Goal: Task Accomplishment & Management: Manage account settings

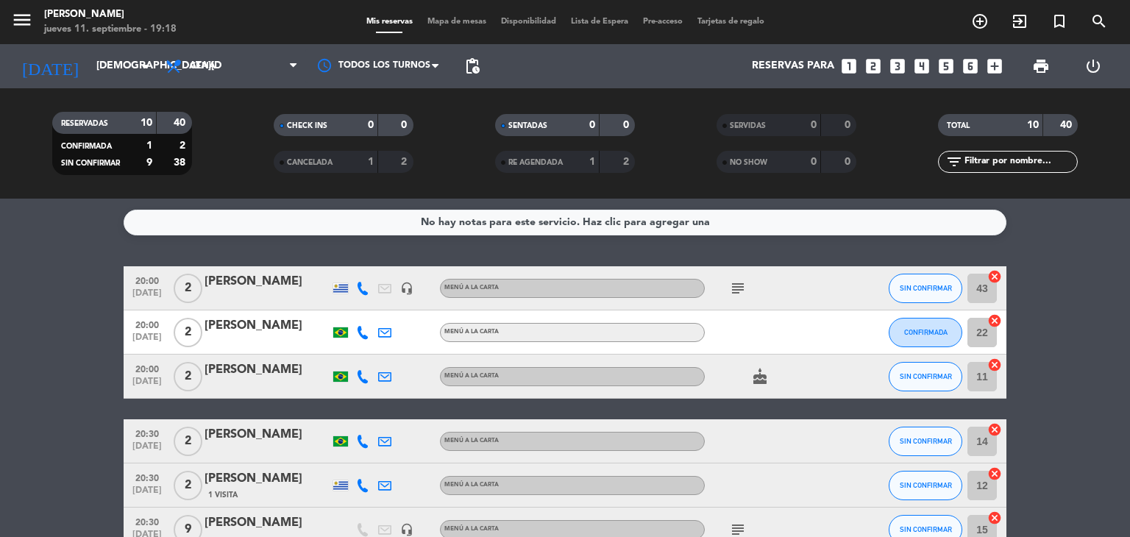
scroll to position [74, 0]
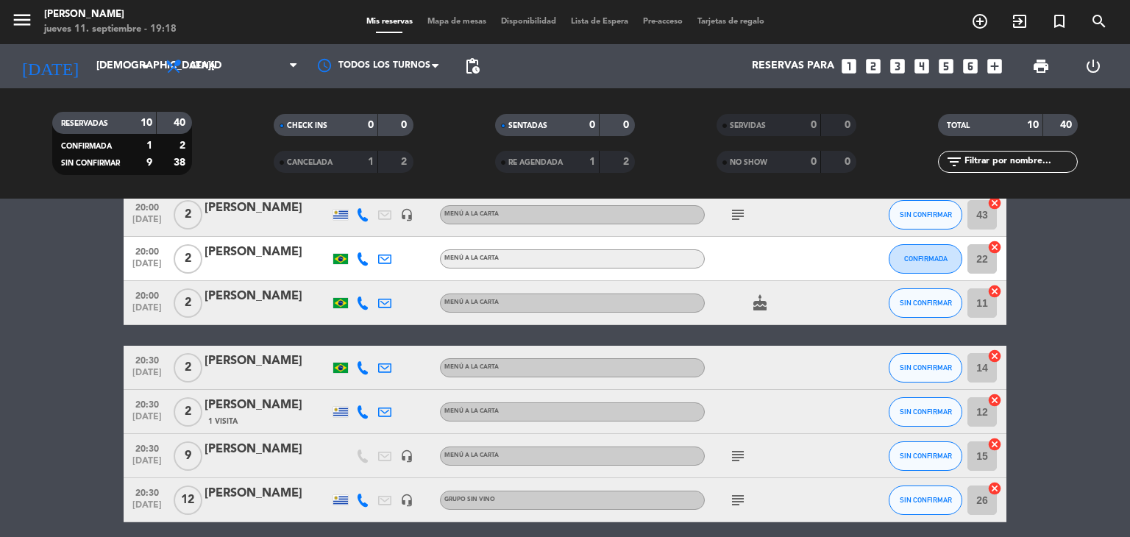
click at [737, 452] on icon "subject" at bounding box center [738, 456] width 18 height 18
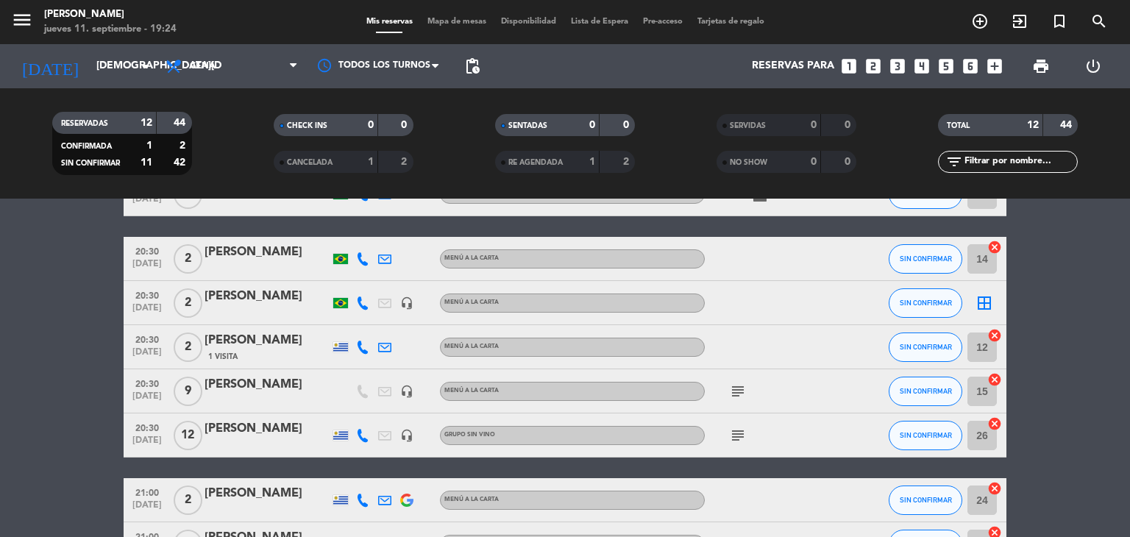
scroll to position [147, 0]
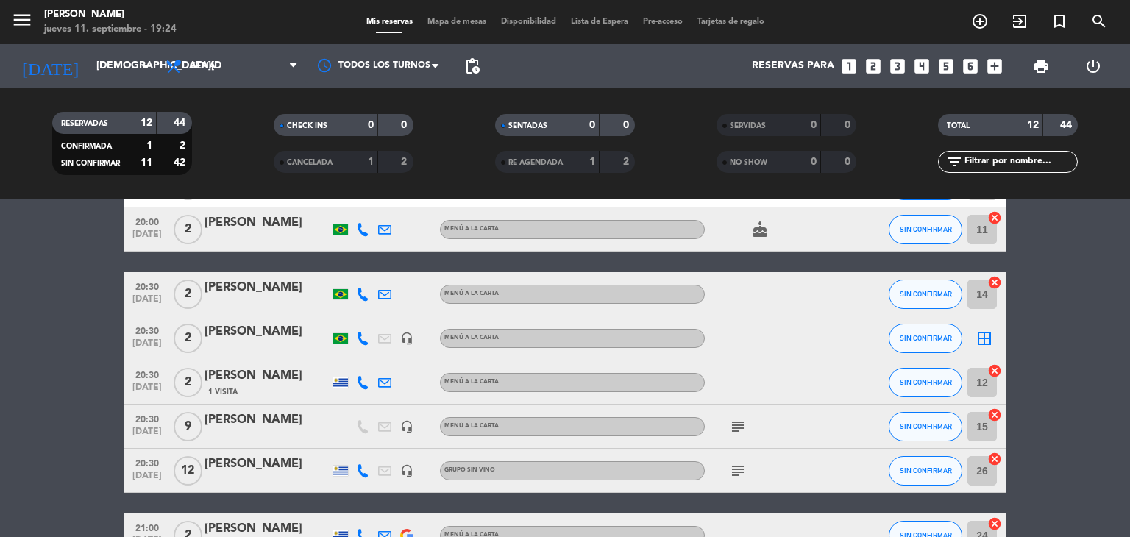
click at [978, 341] on icon "border_all" at bounding box center [984, 338] width 18 height 18
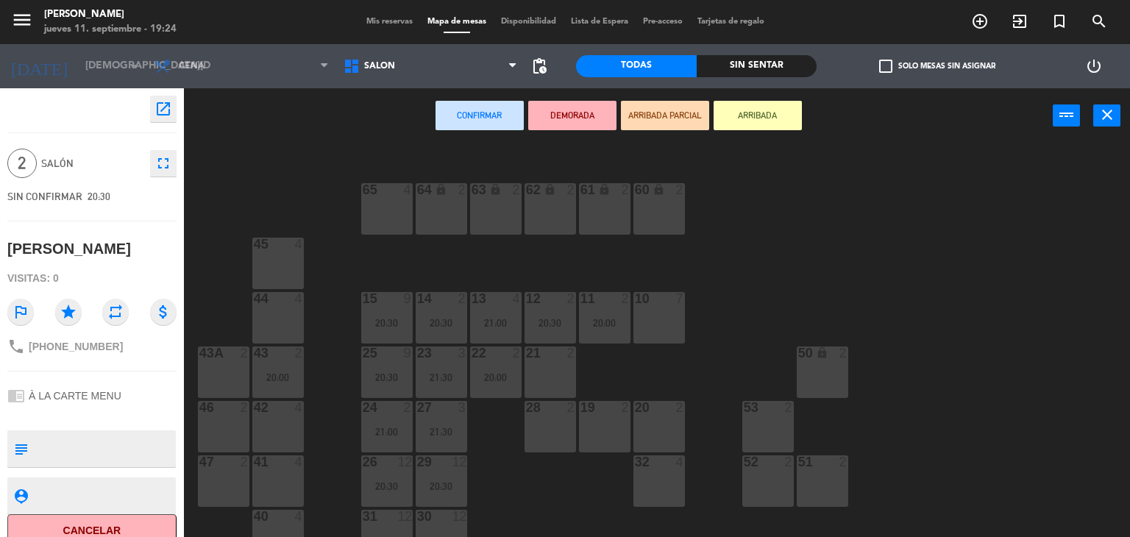
scroll to position [65, 0]
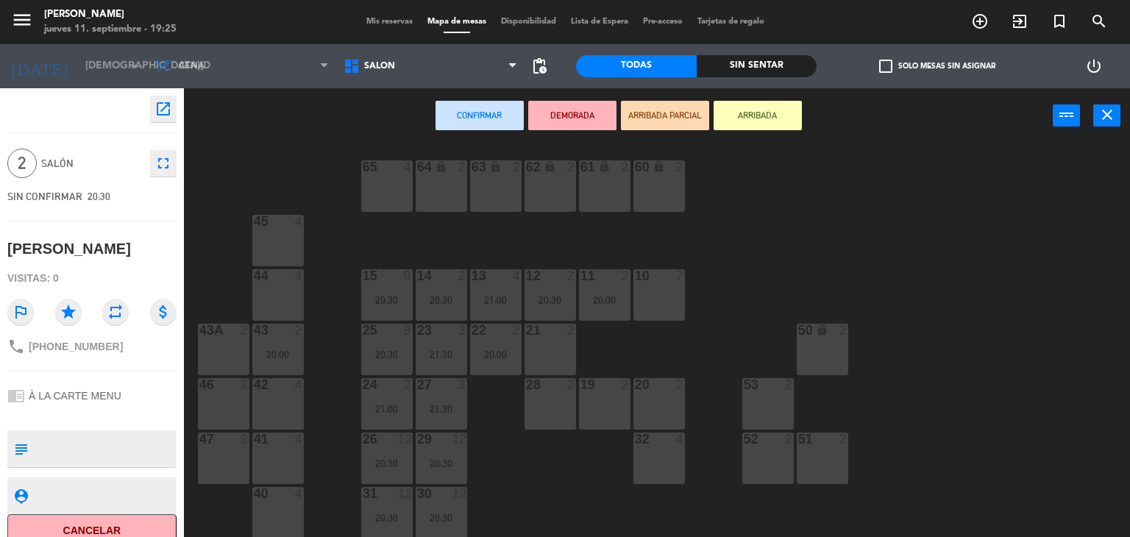
click at [613, 404] on div "19 2" at bounding box center [604, 403] width 51 height 51
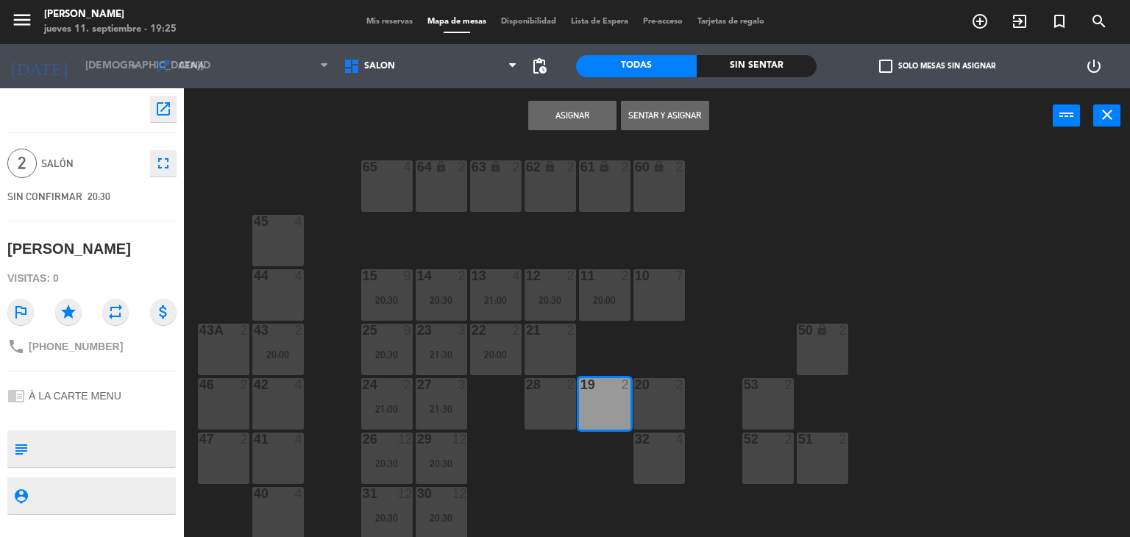
click at [576, 117] on button "Asignar" at bounding box center [572, 115] width 88 height 29
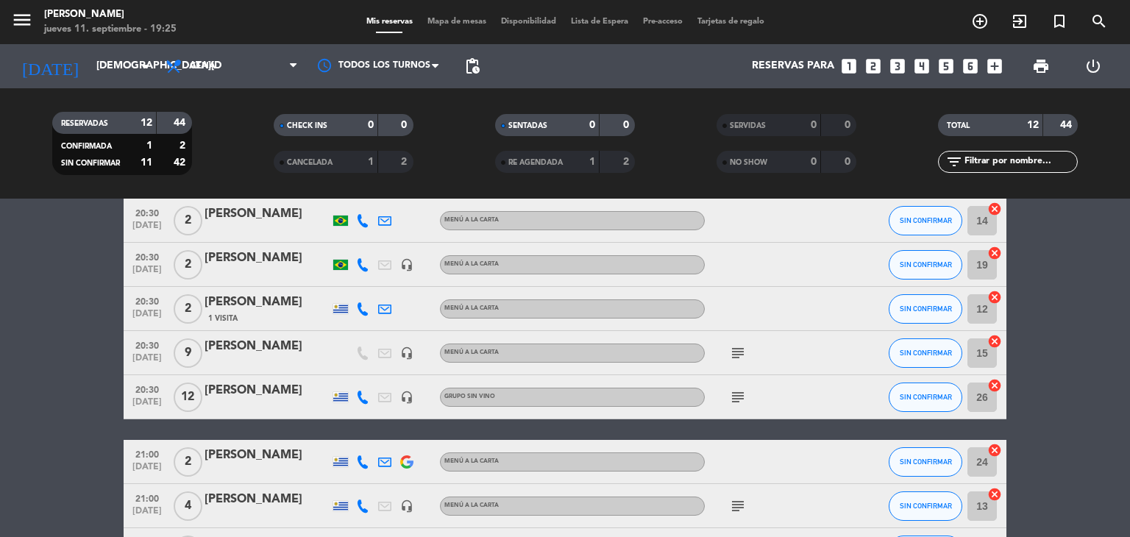
scroll to position [294, 0]
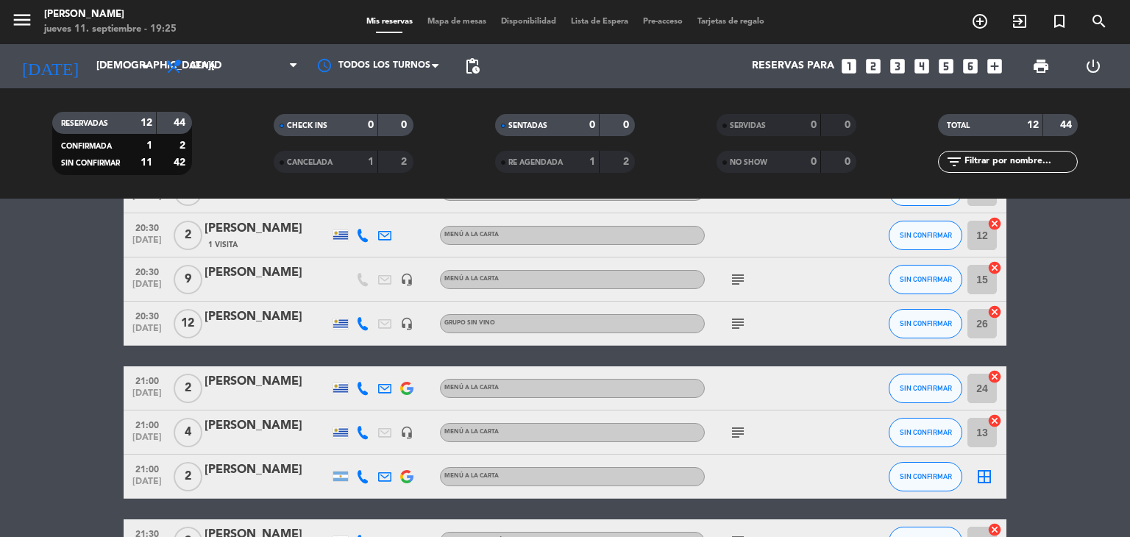
click at [740, 432] on icon "subject" at bounding box center [738, 433] width 18 height 18
click at [977, 475] on icon "border_all" at bounding box center [984, 477] width 18 height 18
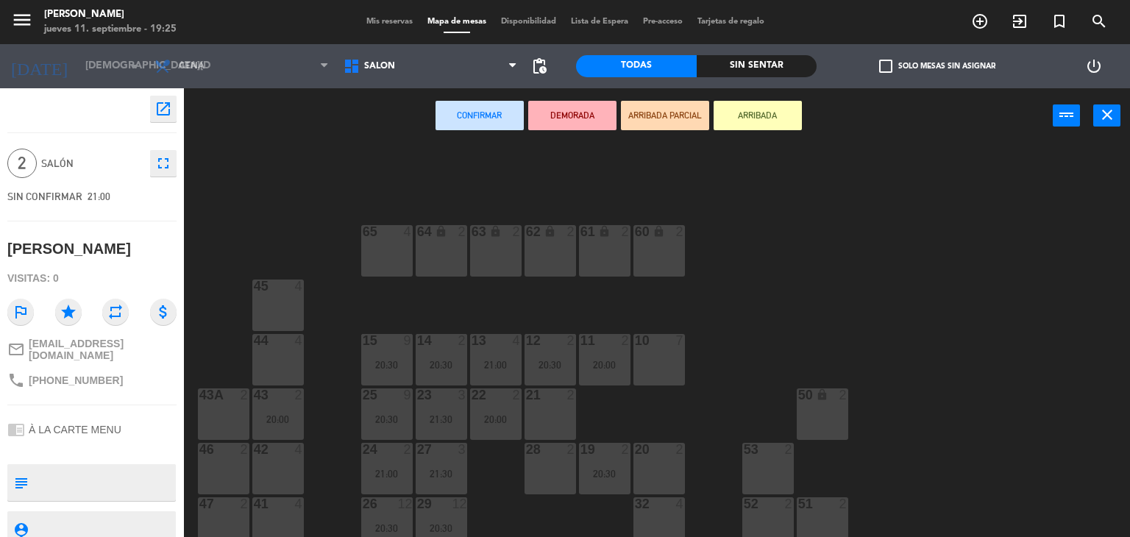
scroll to position [65, 0]
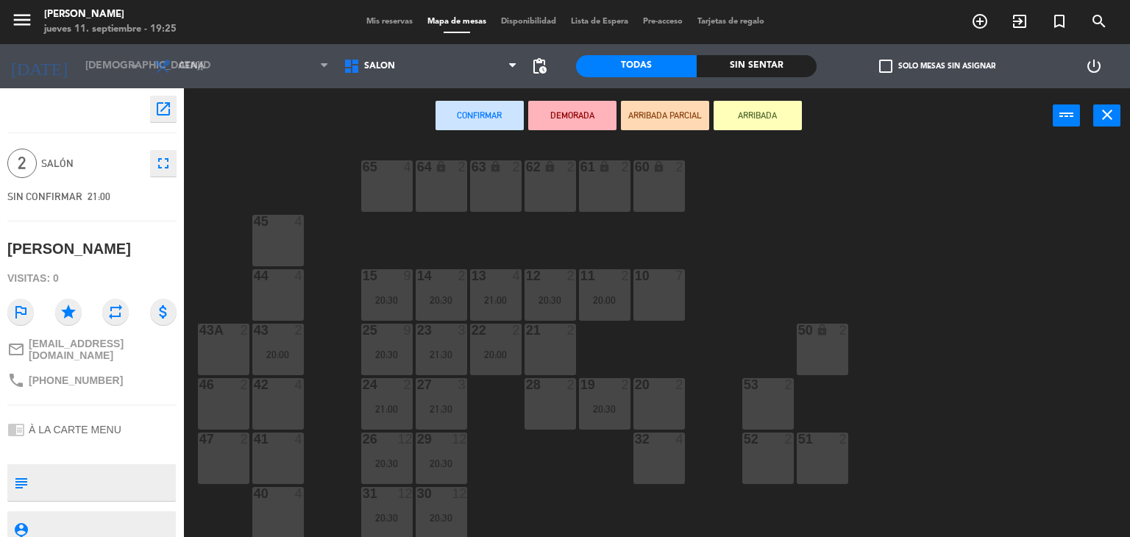
click at [538, 348] on div "21 2" at bounding box center [549, 349] width 51 height 51
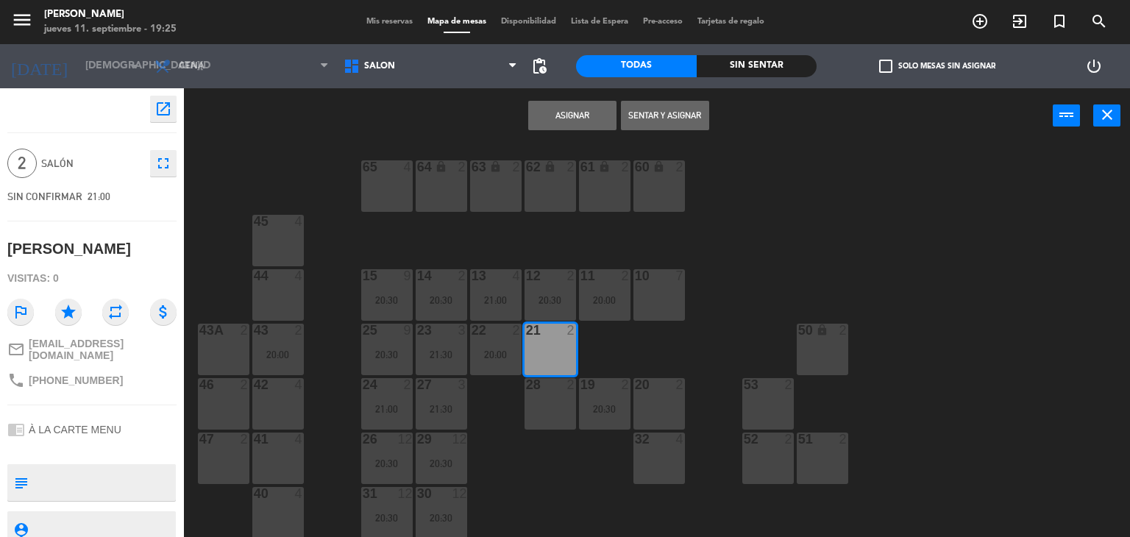
drag, startPoint x: 543, startPoint y: 110, endPoint x: 695, endPoint y: 178, distance: 166.9
click at [544, 111] on button "Asignar" at bounding box center [572, 115] width 88 height 29
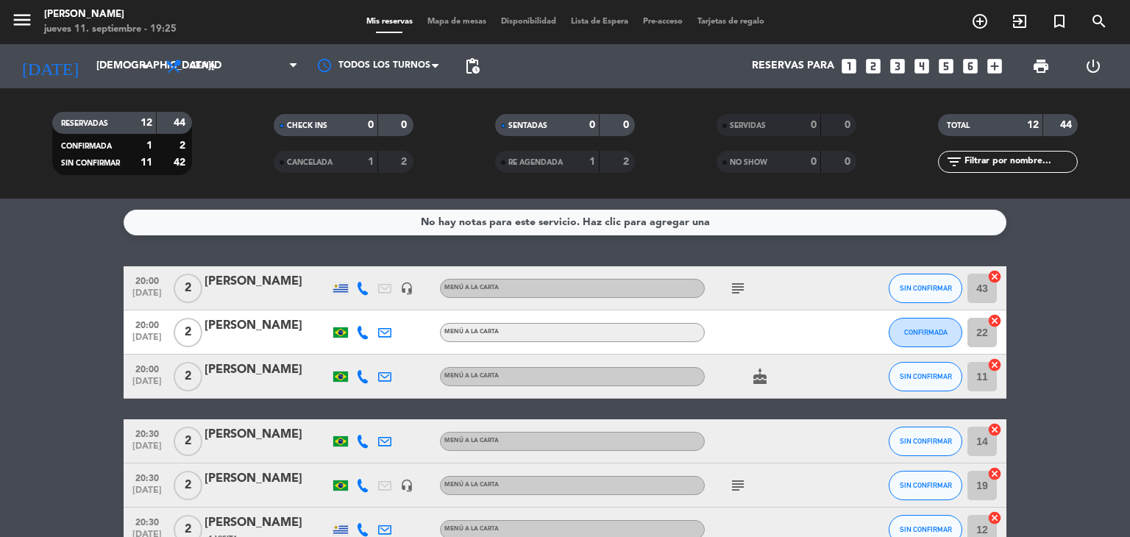
click at [330, 164] on span "CANCELADA" at bounding box center [310, 162] width 46 height 7
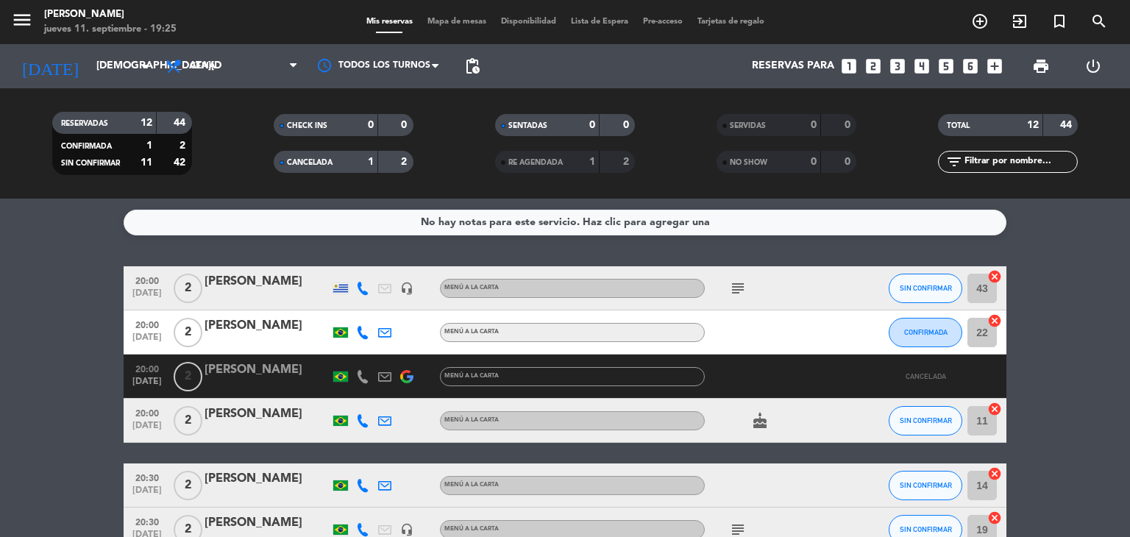
click at [330, 165] on span "CANCELADA" at bounding box center [310, 162] width 46 height 7
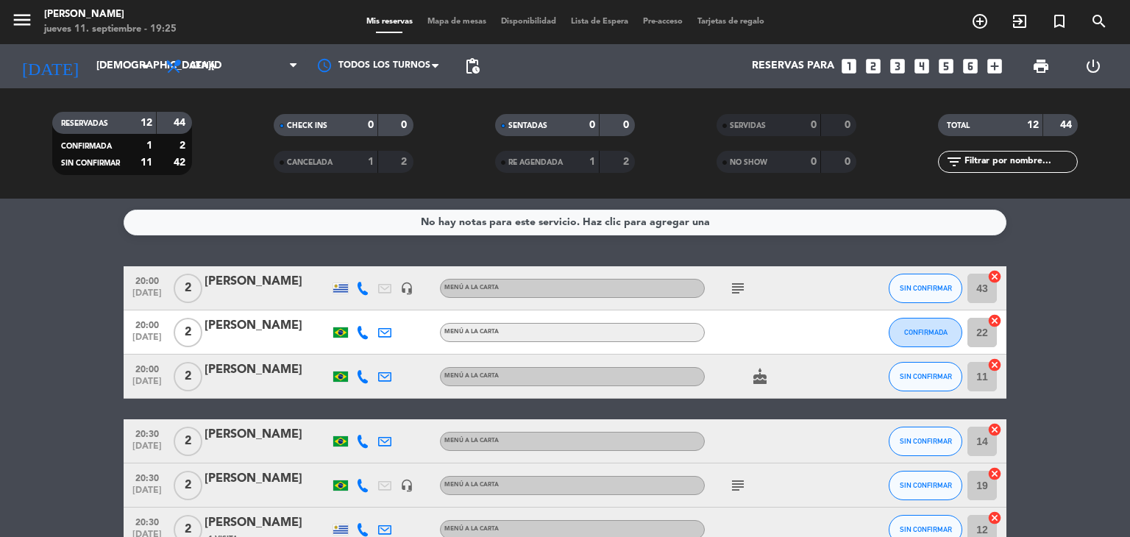
click at [513, 161] on span "RE AGENDADA" at bounding box center [535, 162] width 54 height 7
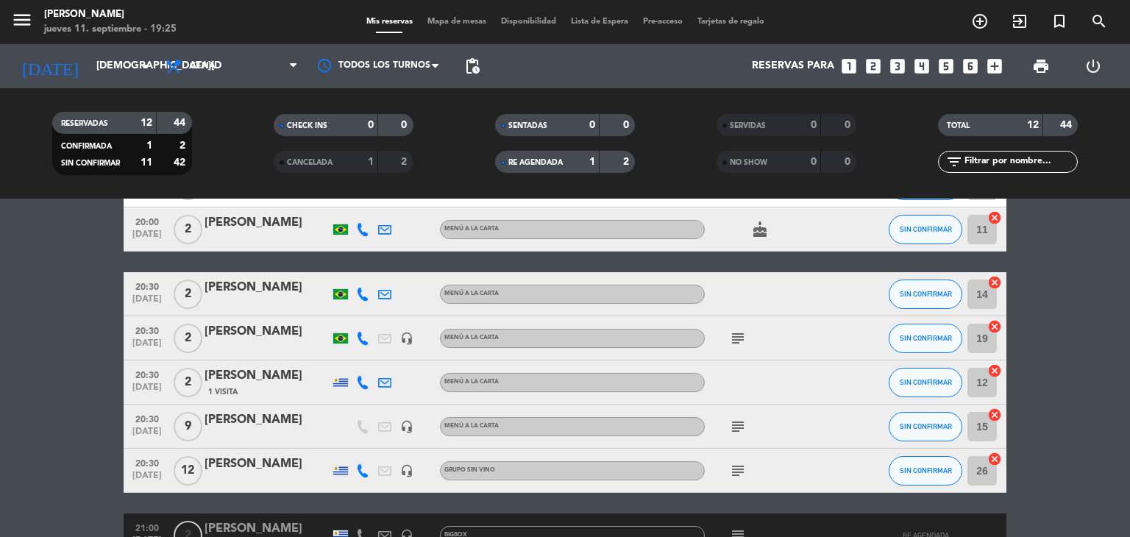
scroll to position [294, 0]
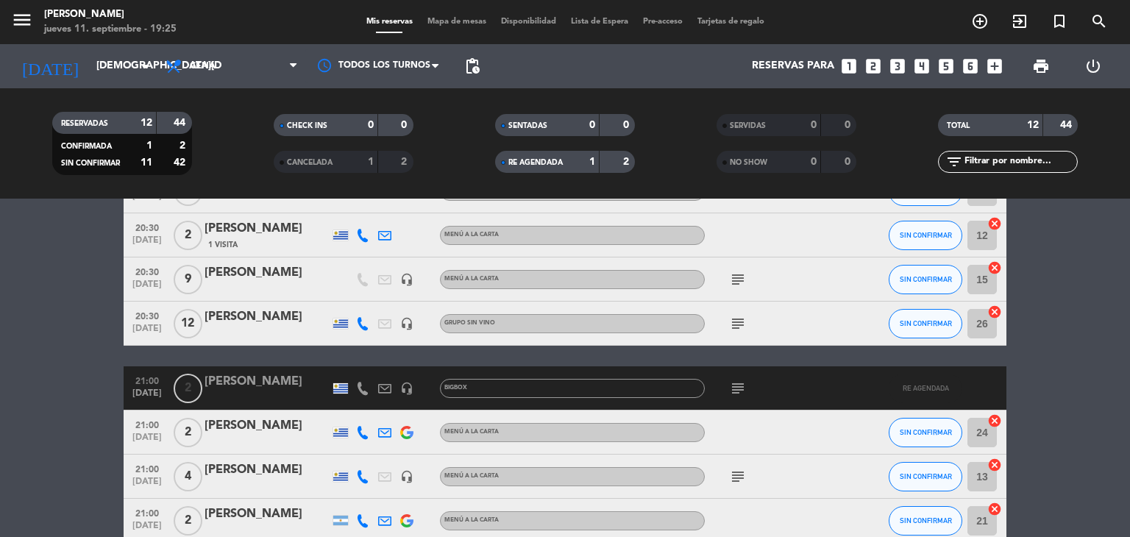
click at [541, 162] on span "RE AGENDADA" at bounding box center [535, 162] width 54 height 7
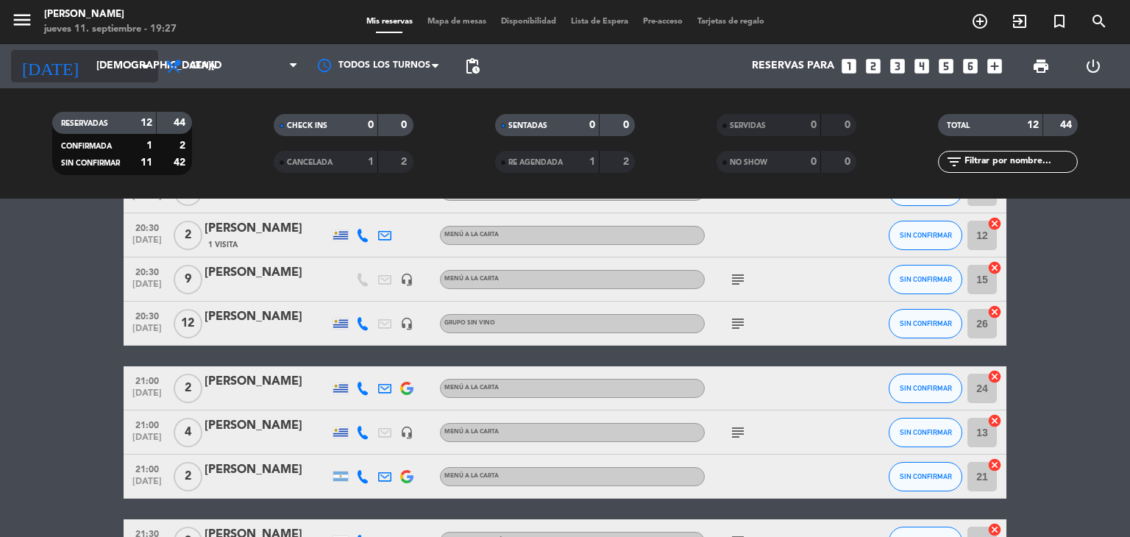
click at [124, 59] on input "[DEMOGRAPHIC_DATA][DATE]" at bounding box center [159, 66] width 140 height 26
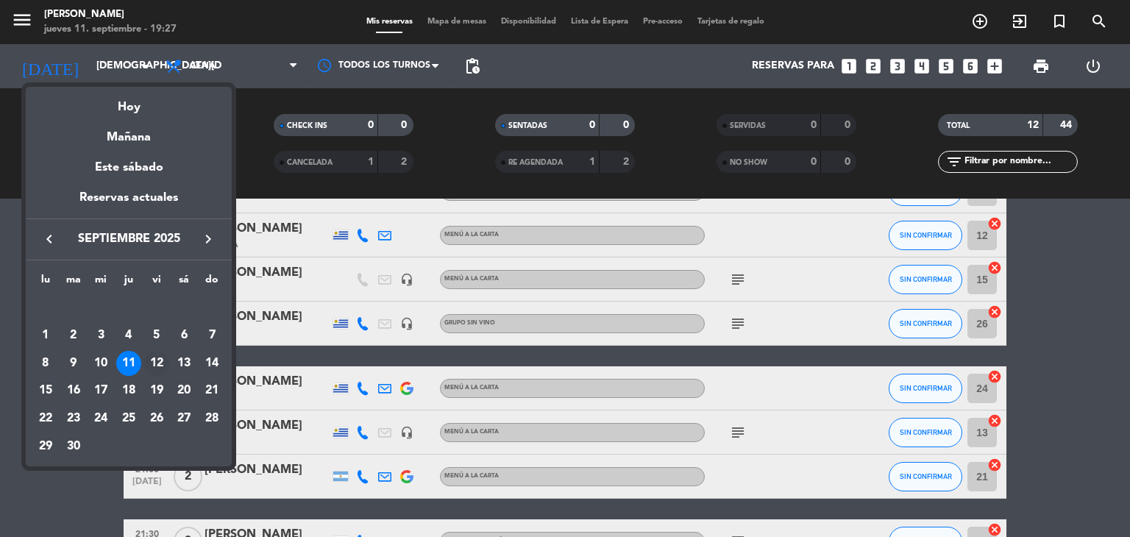
click at [158, 358] on div "12" at bounding box center [156, 363] width 25 height 25
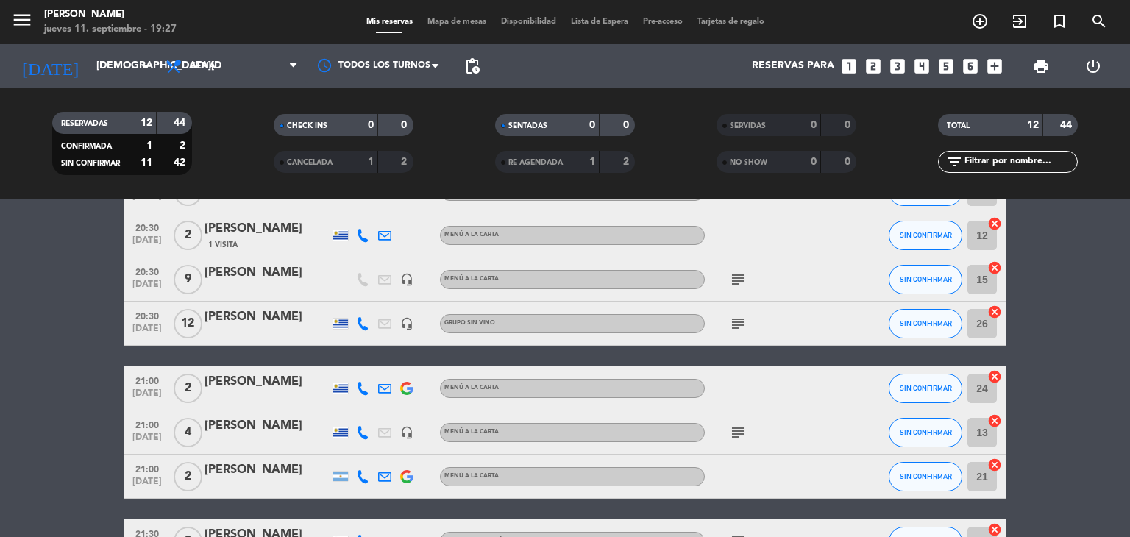
type input "[DATE]"
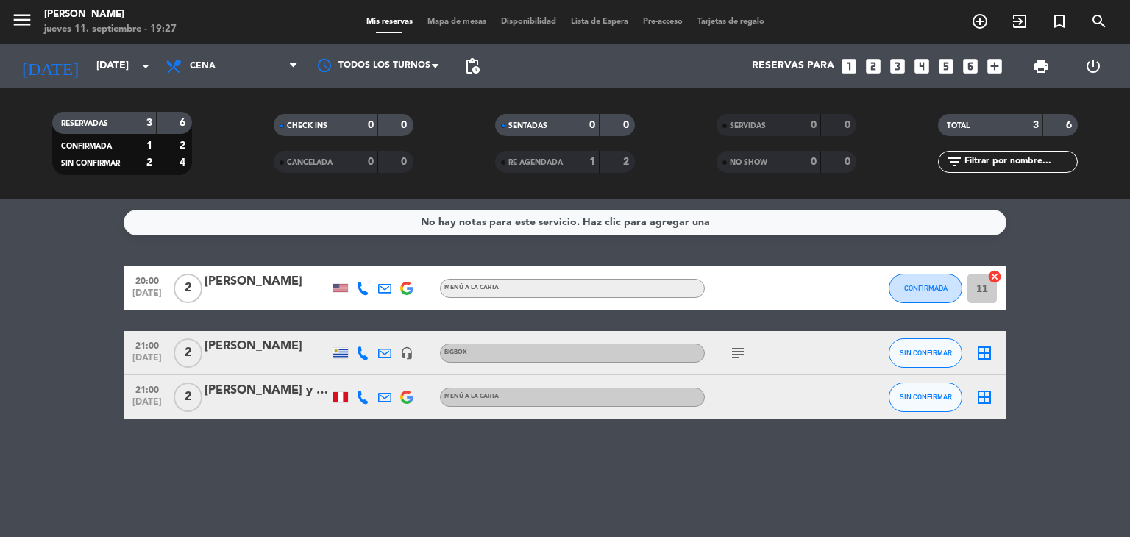
click at [343, 403] on div at bounding box center [340, 396] width 22 height 43
click at [343, 398] on div at bounding box center [340, 397] width 15 height 10
click at [986, 353] on icon "border_all" at bounding box center [984, 353] width 18 height 18
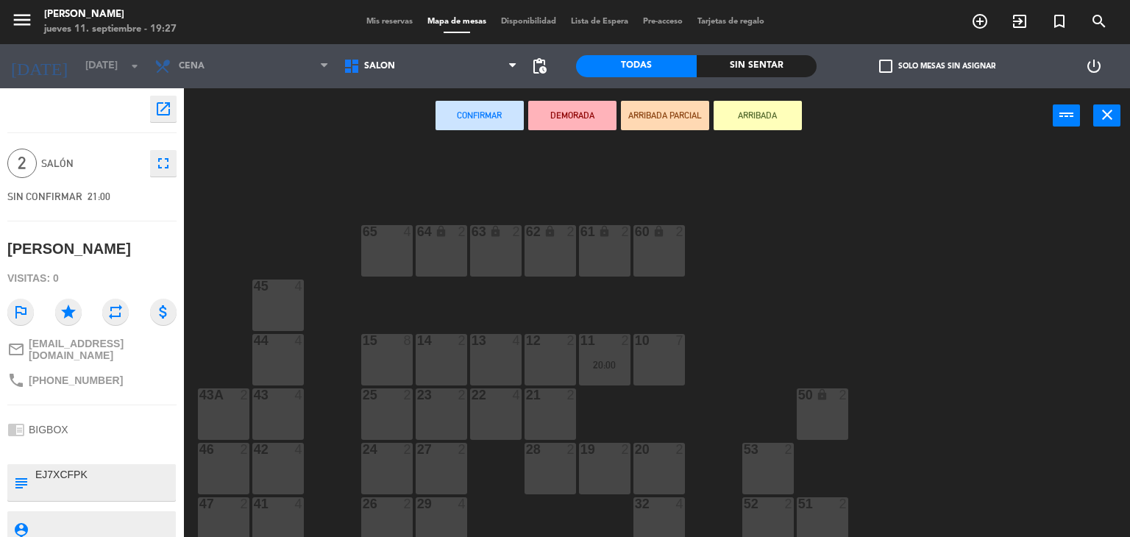
drag, startPoint x: 617, startPoint y: 463, endPoint x: 597, endPoint y: 357, distance: 107.8
click at [615, 458] on div "19 2" at bounding box center [604, 468] width 51 height 51
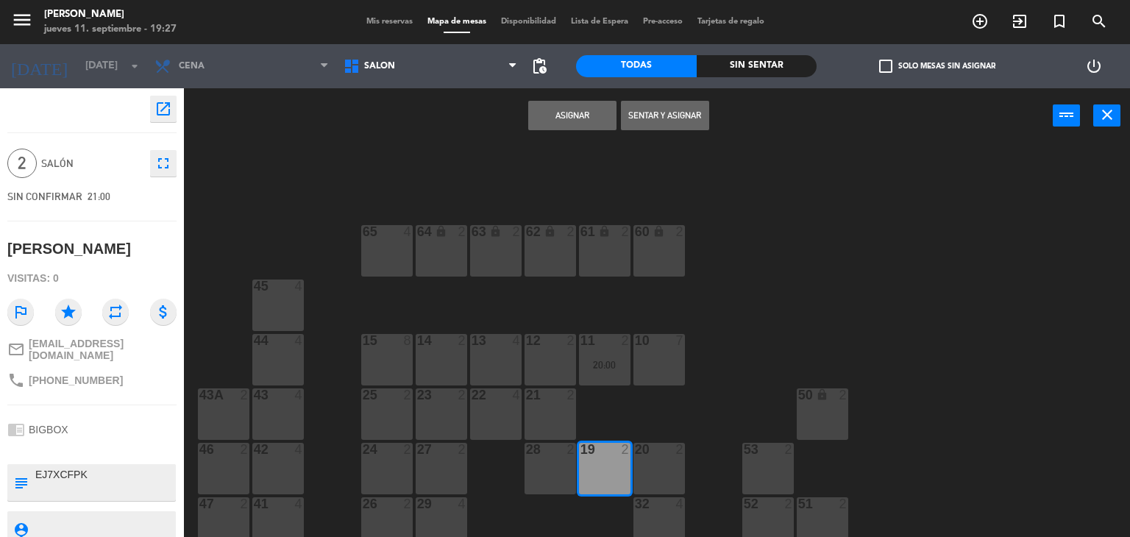
click at [549, 115] on button "Asignar" at bounding box center [572, 115] width 88 height 29
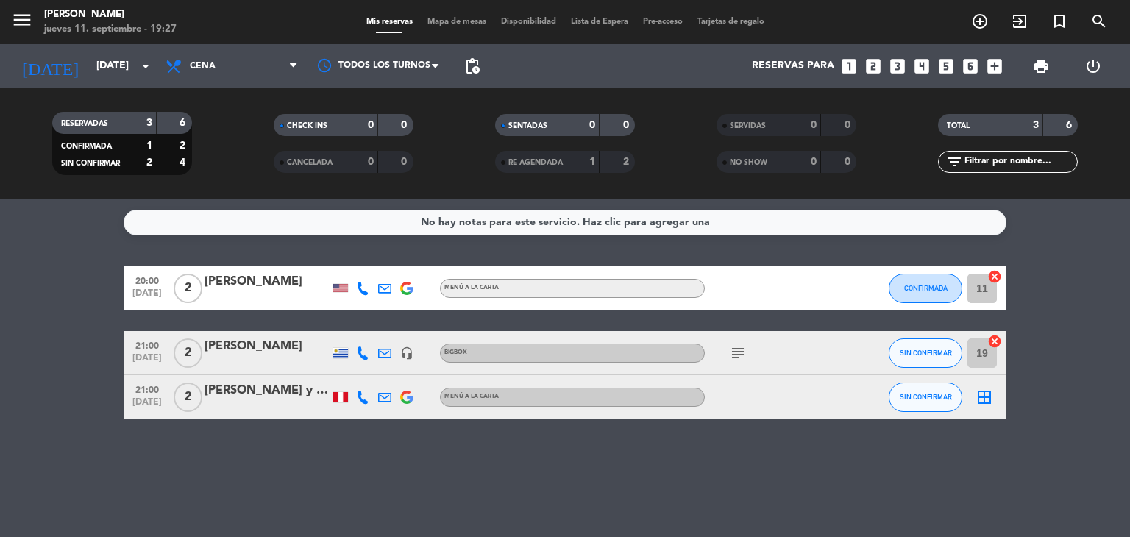
click at [985, 391] on icon "border_all" at bounding box center [984, 397] width 18 height 18
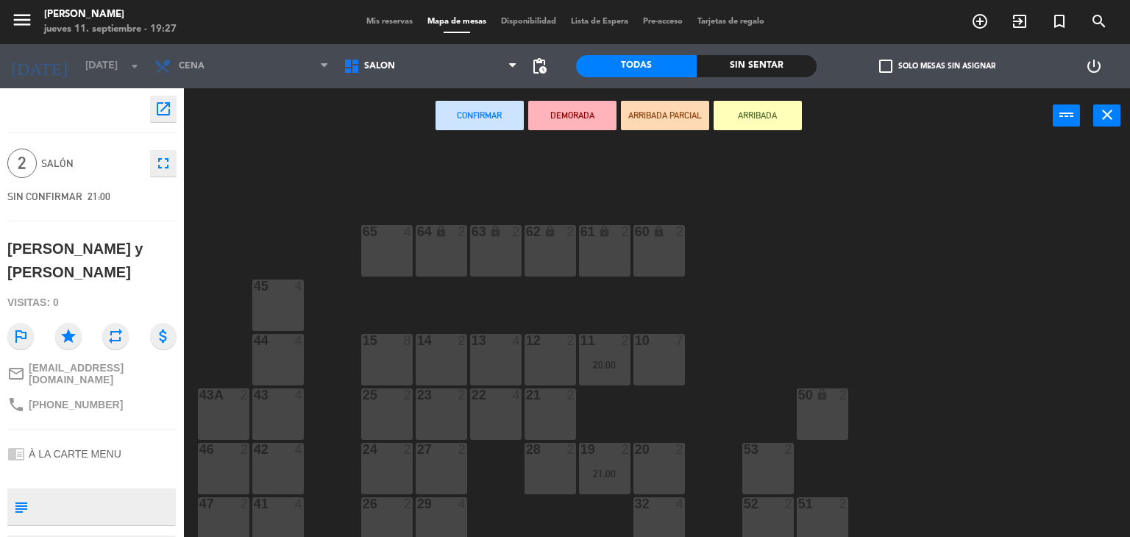
click at [448, 361] on div "14 2" at bounding box center [441, 359] width 51 height 51
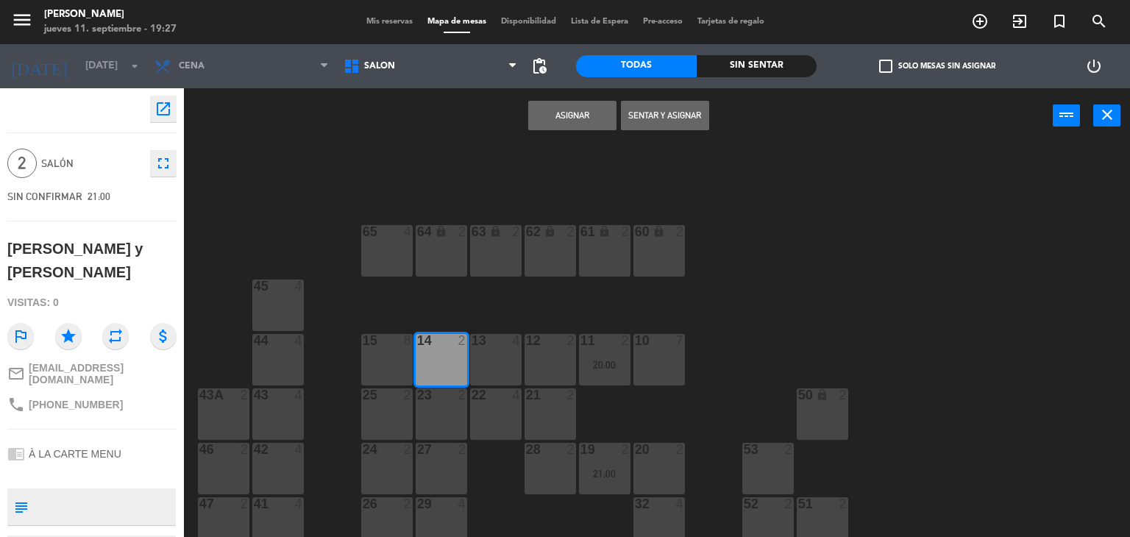
click at [572, 129] on button "Asignar" at bounding box center [572, 115] width 88 height 29
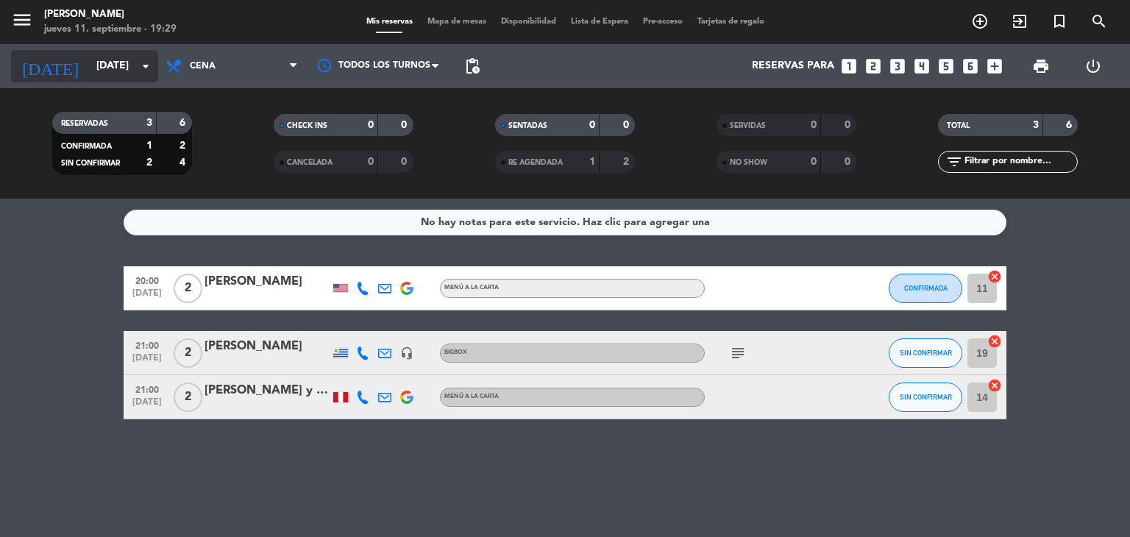
click at [121, 74] on input "[DATE]" at bounding box center [159, 66] width 140 height 26
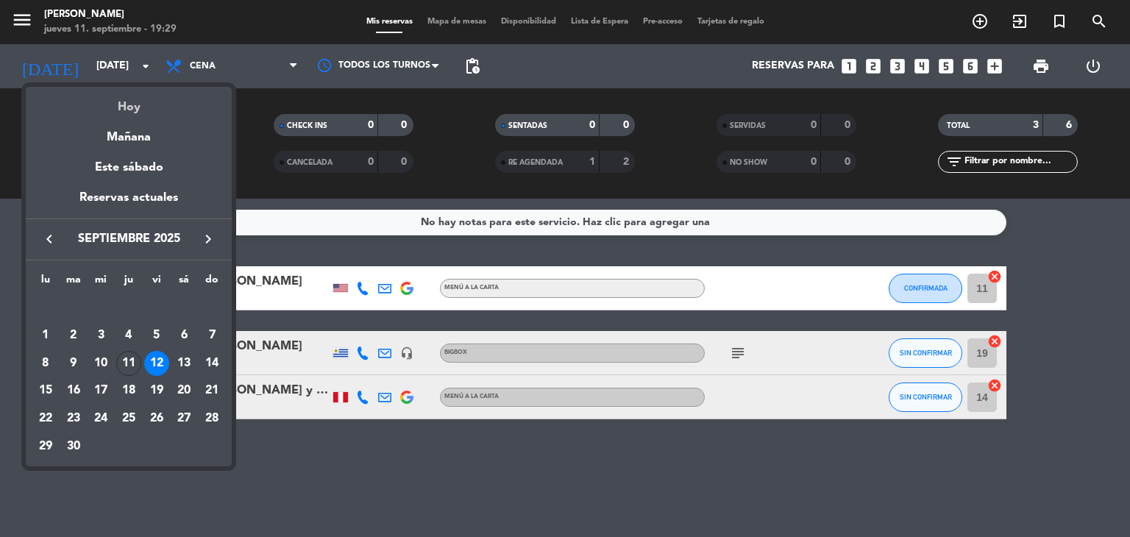
click at [130, 102] on div "Hoy" at bounding box center [129, 102] width 206 height 30
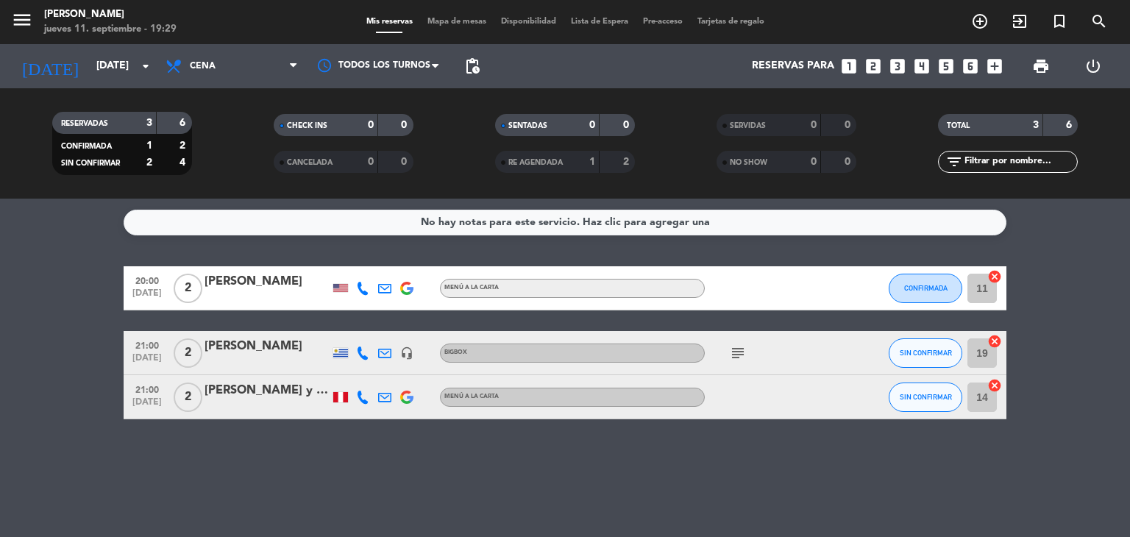
type input "[DEMOGRAPHIC_DATA][DATE]"
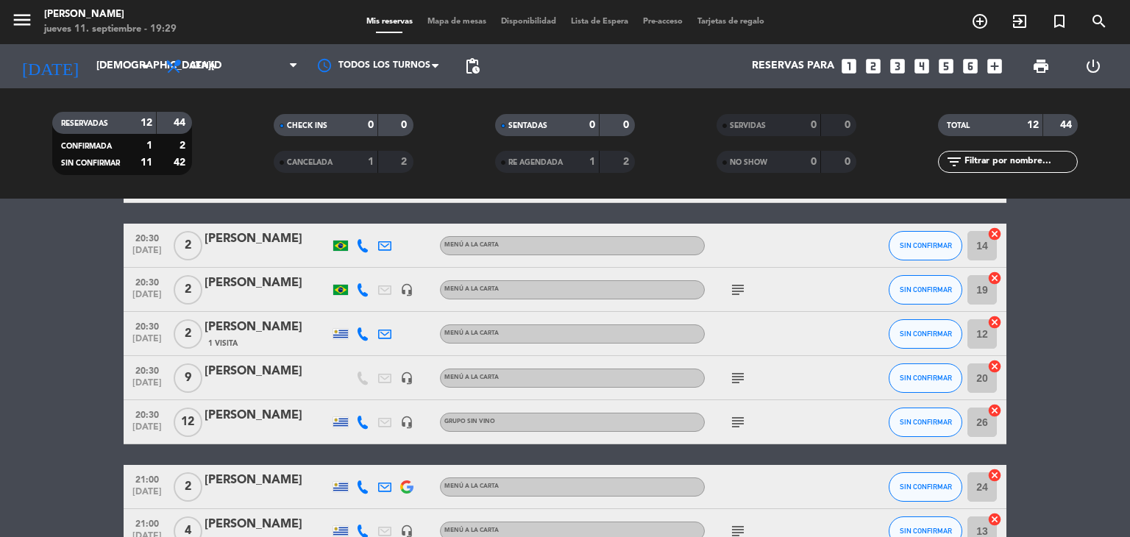
scroll to position [221, 0]
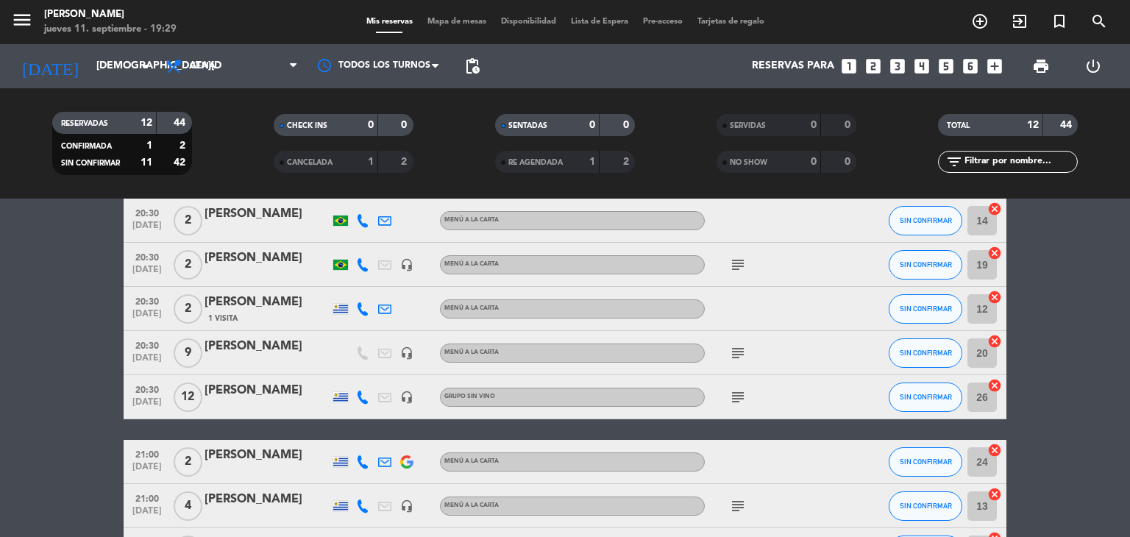
click at [443, 21] on span "Mapa de mesas" at bounding box center [457, 22] width 74 height 8
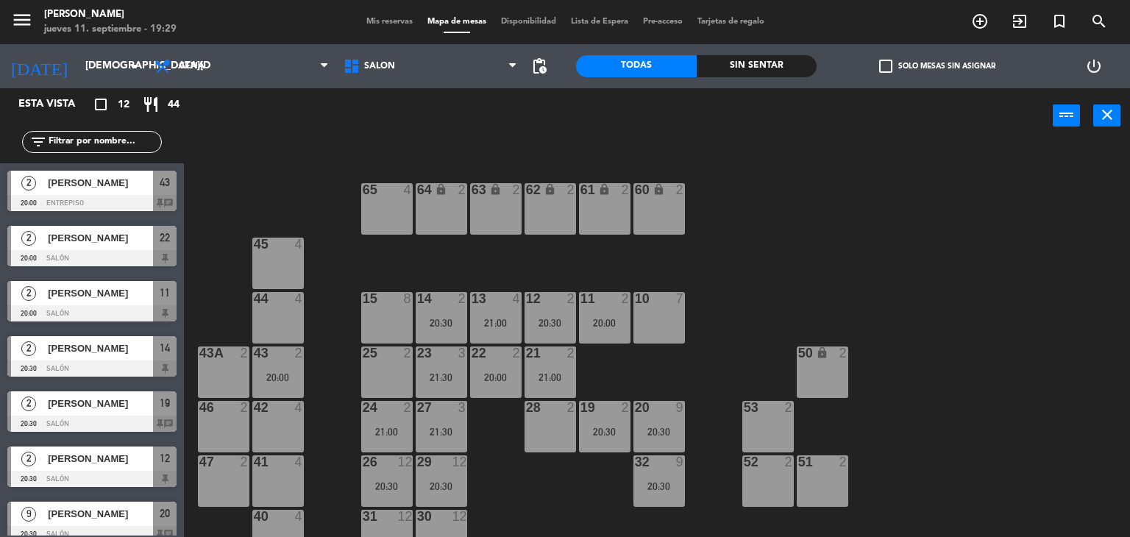
scroll to position [65, 0]
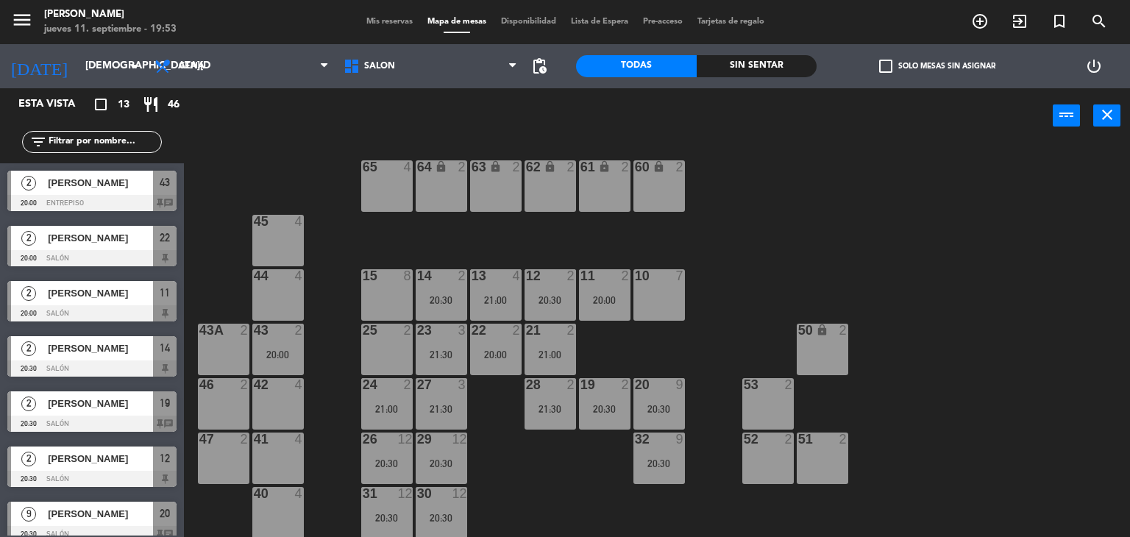
click at [385, 25] on span "Mis reservas" at bounding box center [389, 22] width 61 height 8
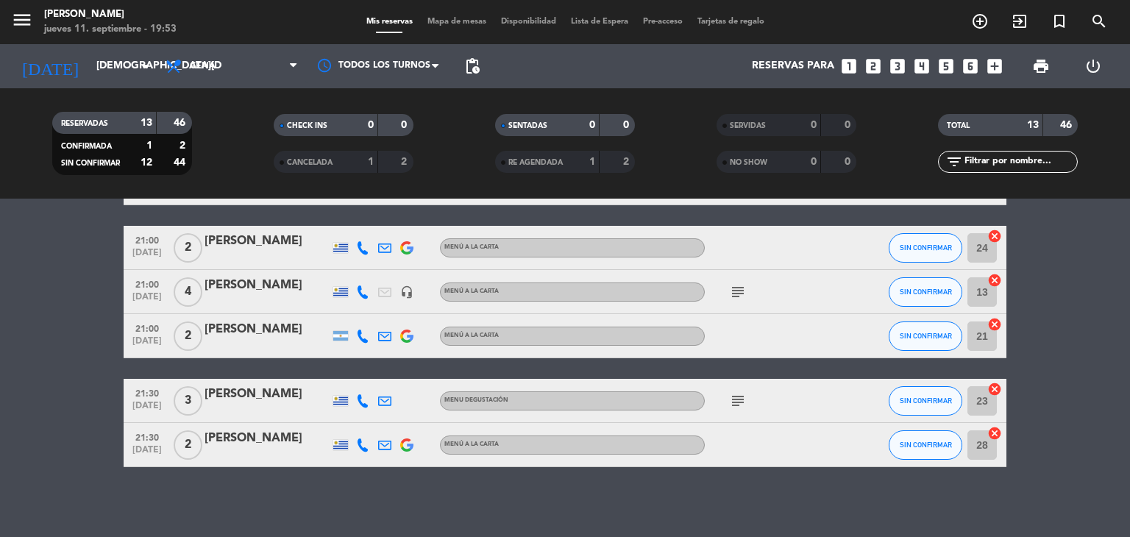
scroll to position [438, 0]
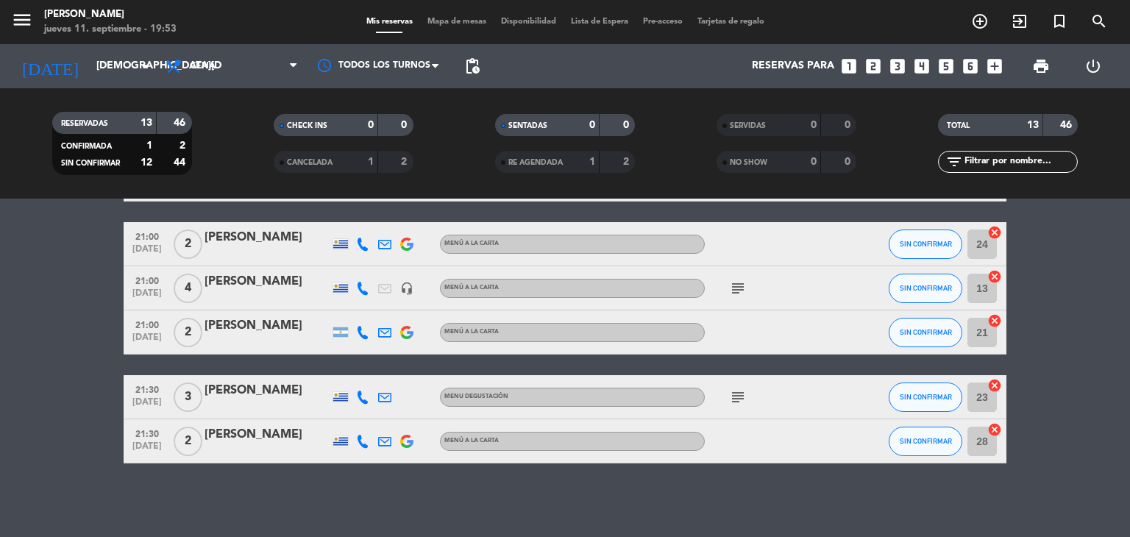
click at [738, 398] on icon "subject" at bounding box center [738, 397] width 18 height 18
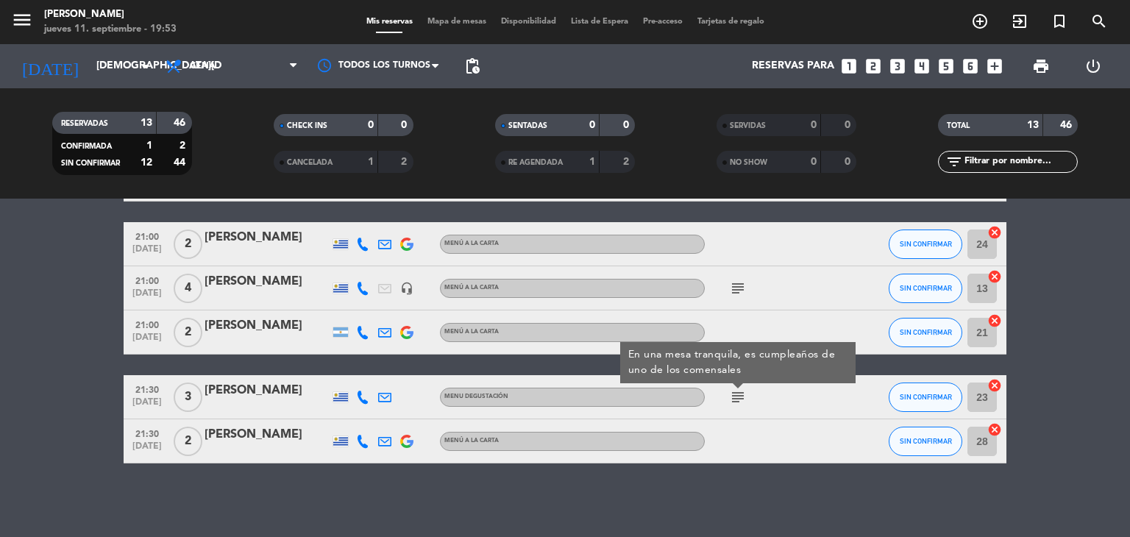
click at [738, 398] on icon "subject" at bounding box center [738, 397] width 18 height 18
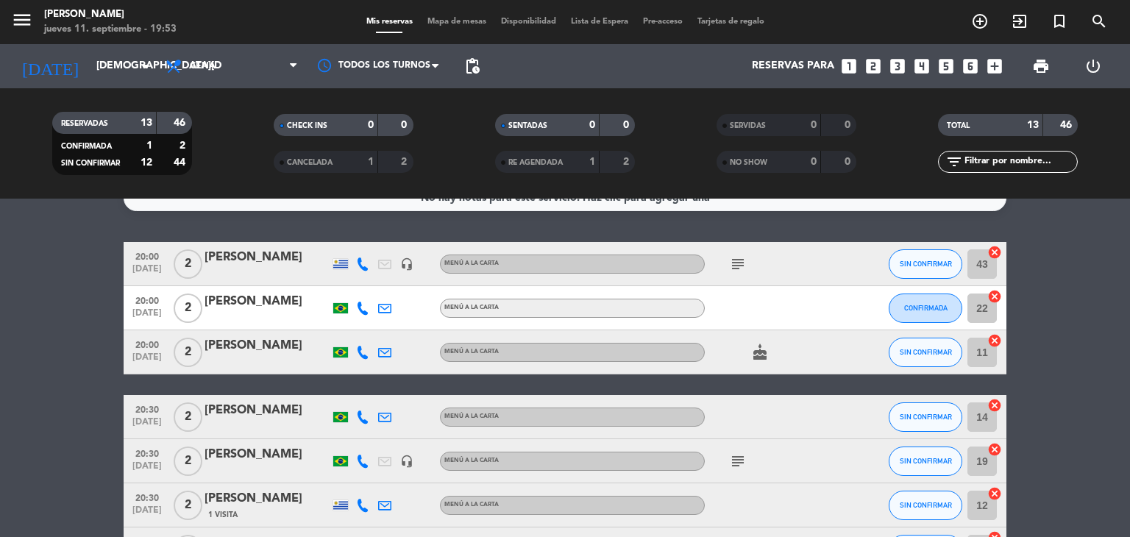
scroll to position [0, 0]
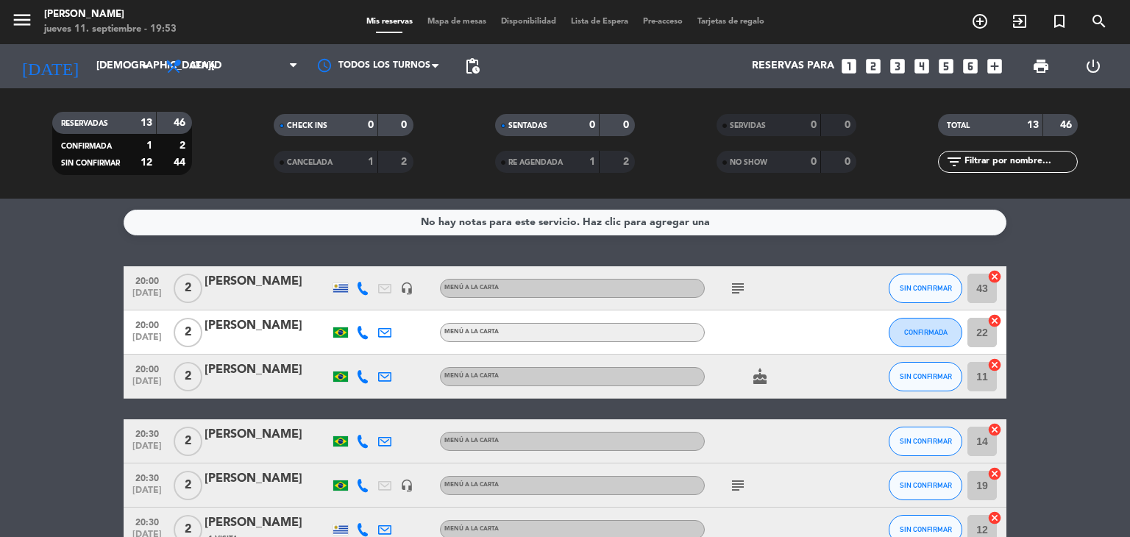
click at [735, 293] on icon "subject" at bounding box center [738, 288] width 18 height 18
